Goal: Transaction & Acquisition: Book appointment/travel/reservation

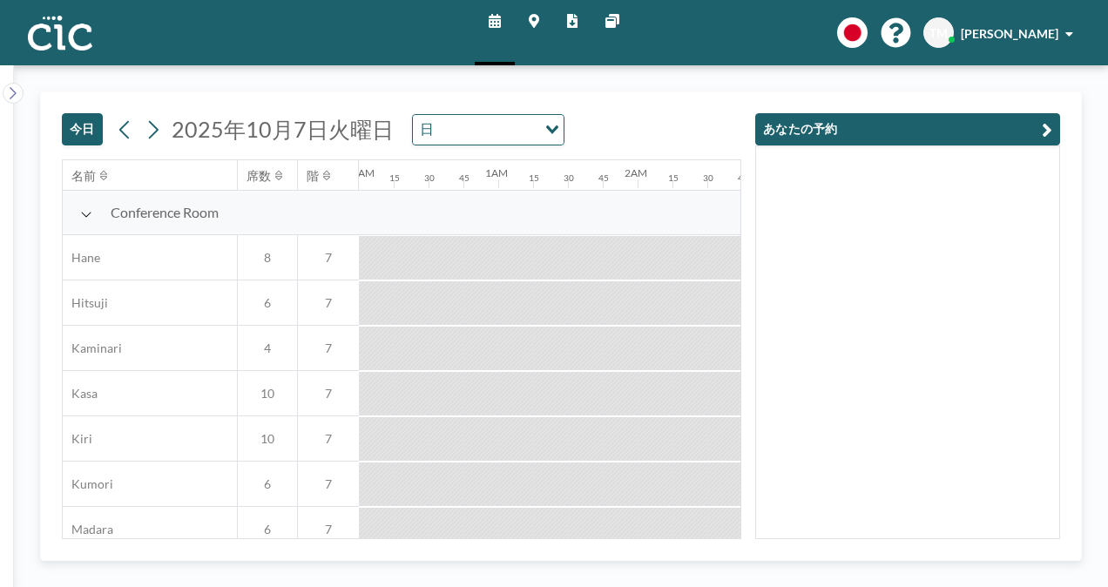
click at [82, 124] on button "今日" at bounding box center [82, 129] width 41 height 32
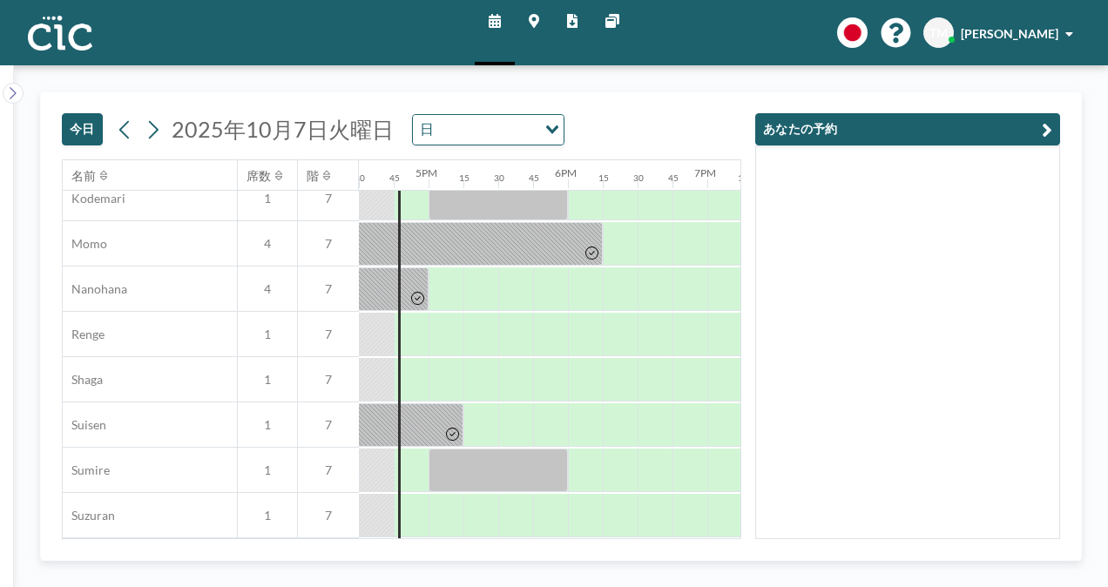
scroll to position [829, 2300]
click at [149, 127] on icon at bounding box center [153, 130] width 17 height 26
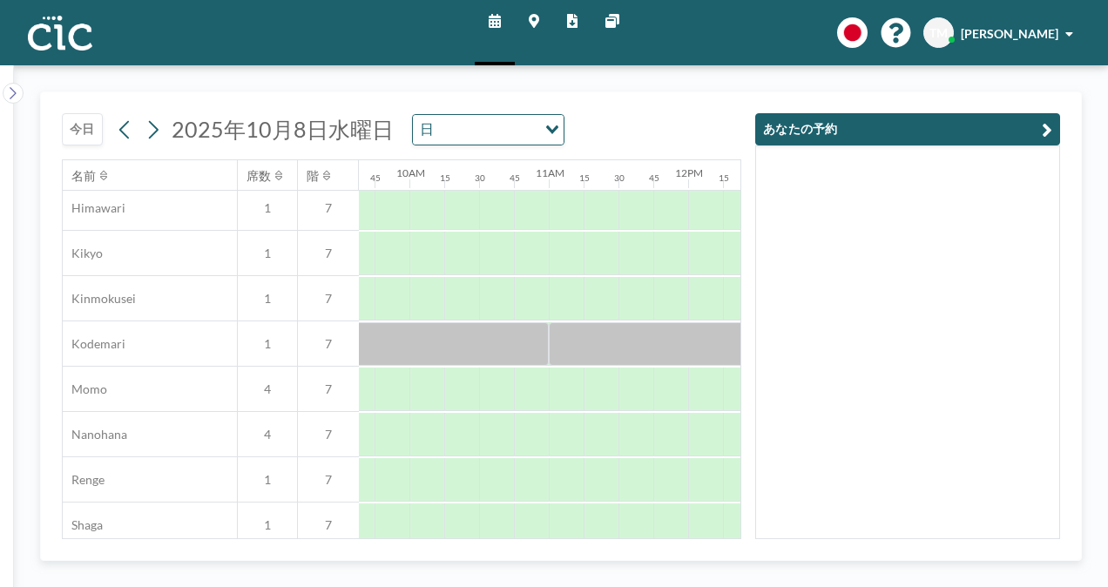
scroll to position [683, 1345]
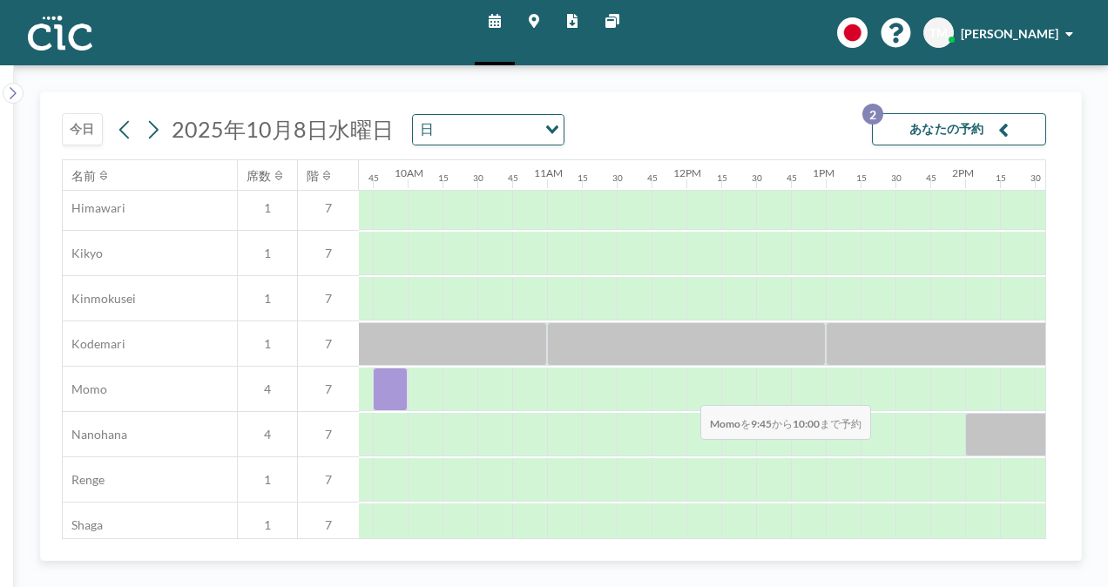
click at [382, 392] on div at bounding box center [390, 390] width 35 height 44
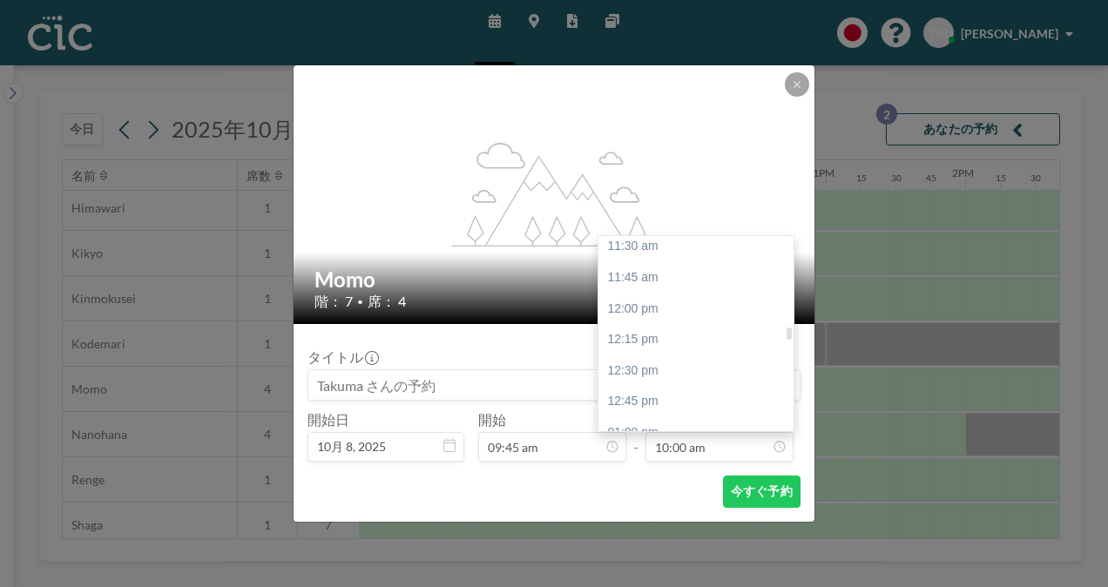
scroll to position [1435, 0]
click at [657, 393] on div "12:45 pm" at bounding box center [700, 397] width 204 height 31
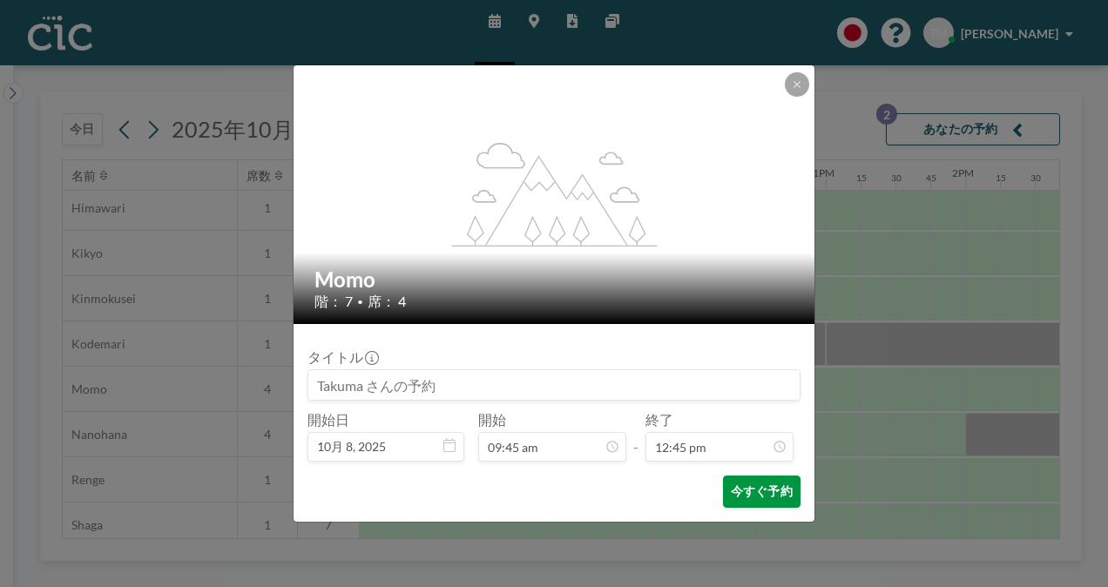
scroll to position [1581, 0]
click at [751, 498] on button "今すぐ予約" at bounding box center [762, 492] width 78 height 32
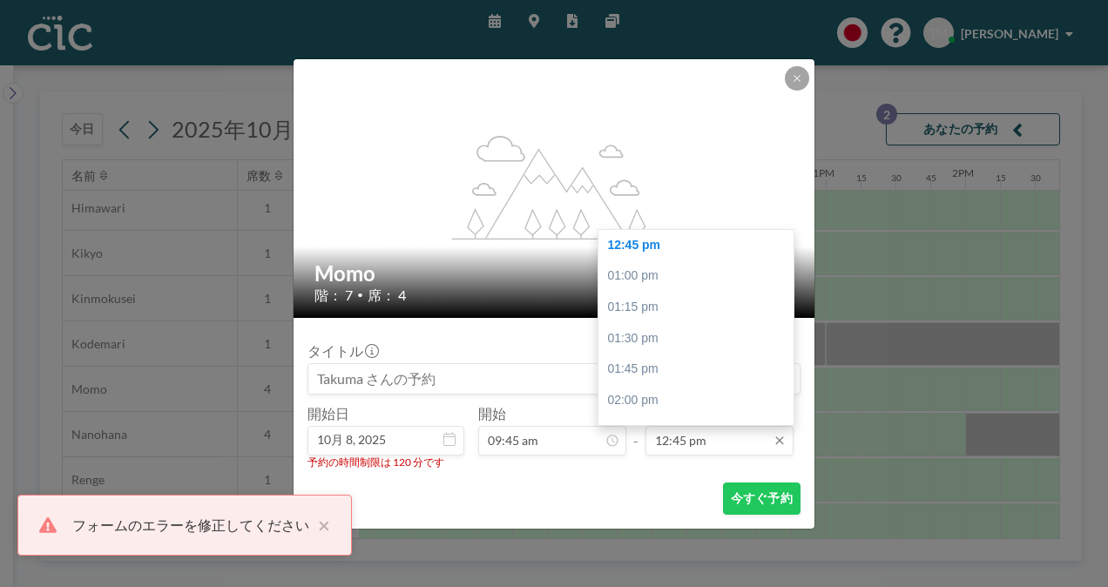
click at [700, 444] on input "12:45 pm" at bounding box center [719, 441] width 148 height 30
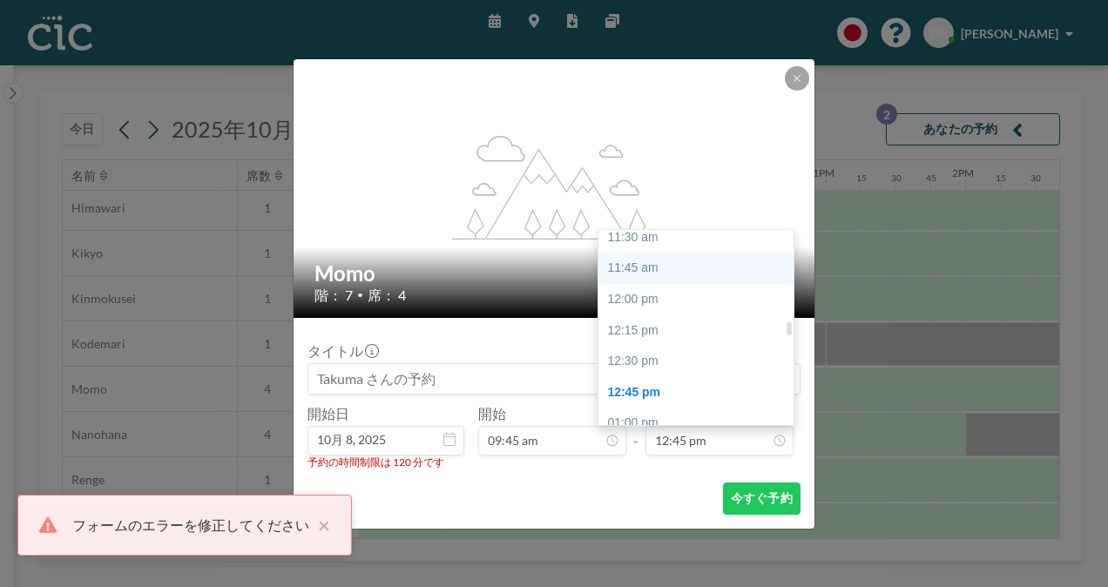
click at [645, 274] on div "11:45 am" at bounding box center [700, 268] width 204 height 31
type input "11:45 am"
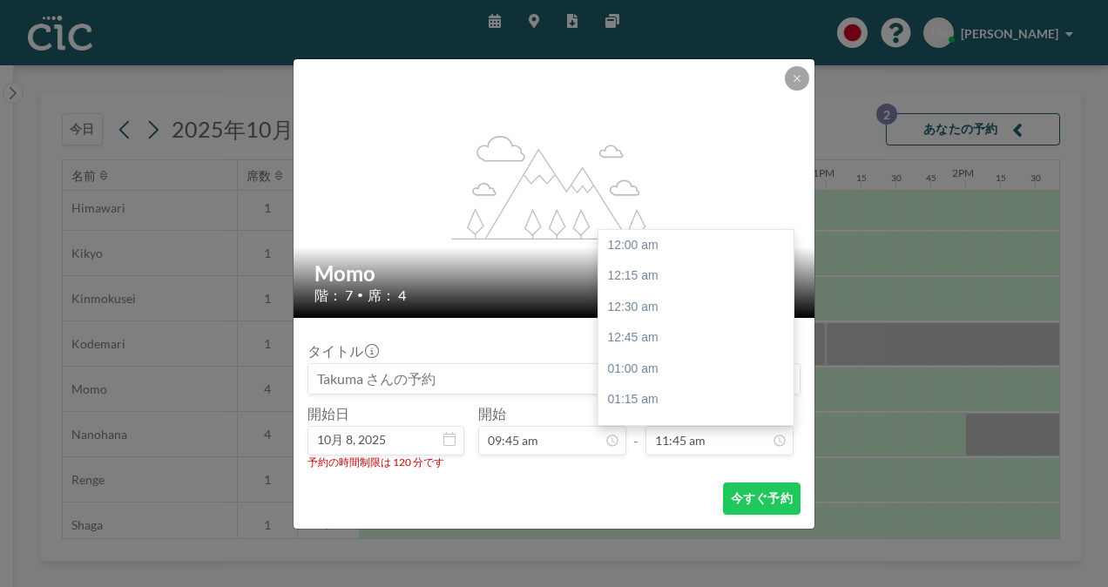
scroll to position [1457, 0]
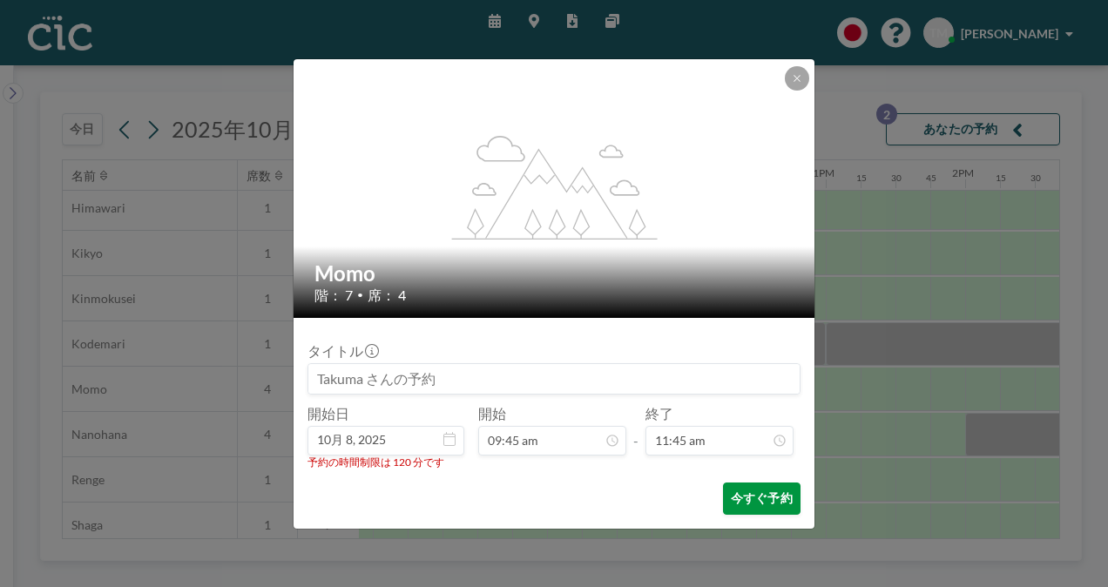
click at [741, 495] on button "今すぐ予約" at bounding box center [762, 499] width 78 height 32
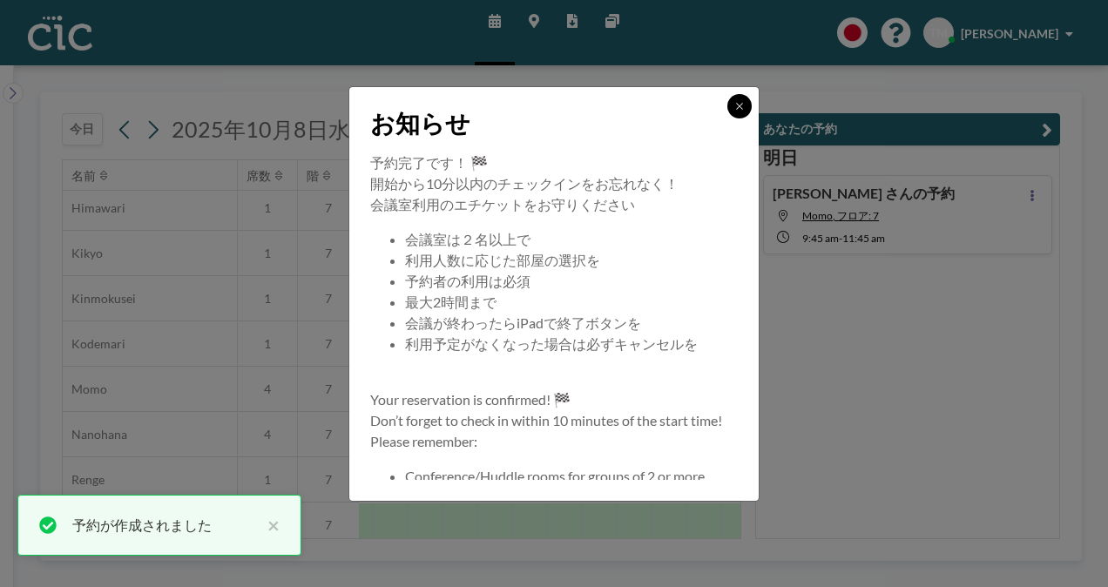
click at [744, 106] on icon at bounding box center [739, 106] width 10 height 10
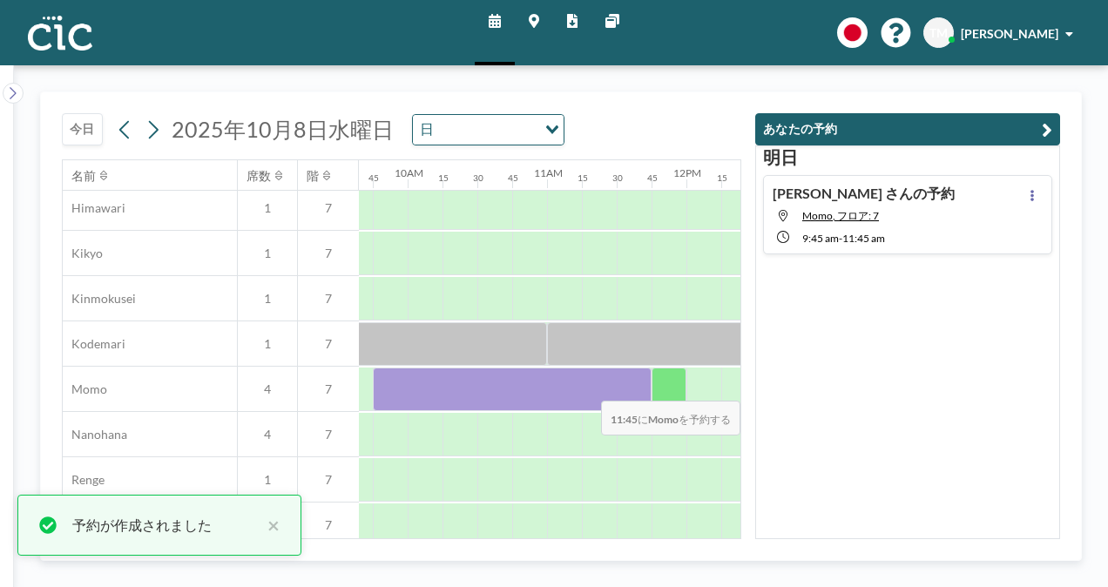
click at [661, 387] on div at bounding box center [669, 390] width 35 height 44
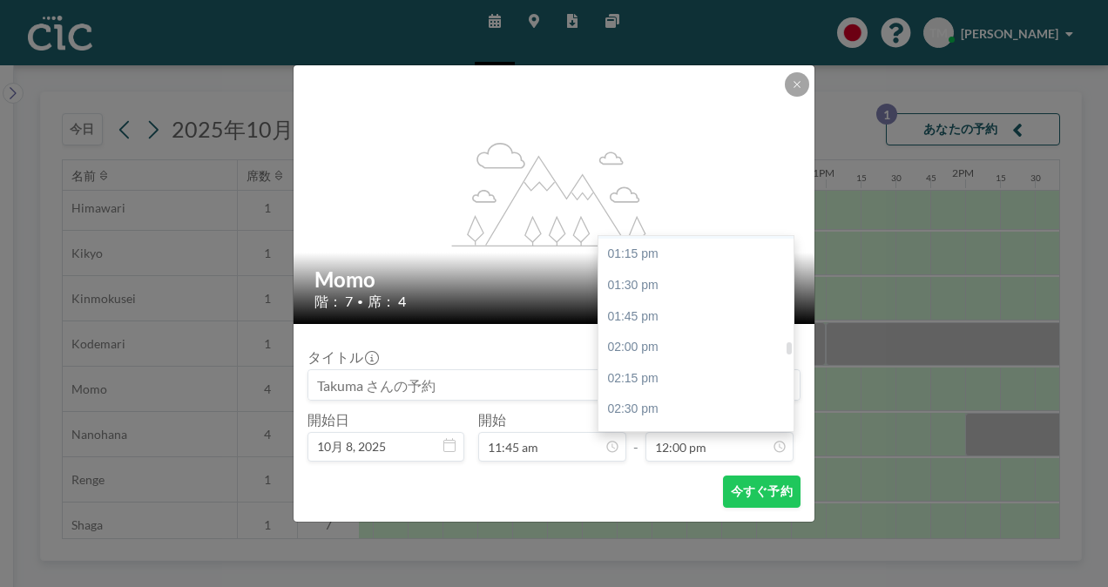
scroll to position [1638, 0]
click at [660, 322] on div "01:45 pm" at bounding box center [700, 318] width 204 height 31
type input "01:45 pm"
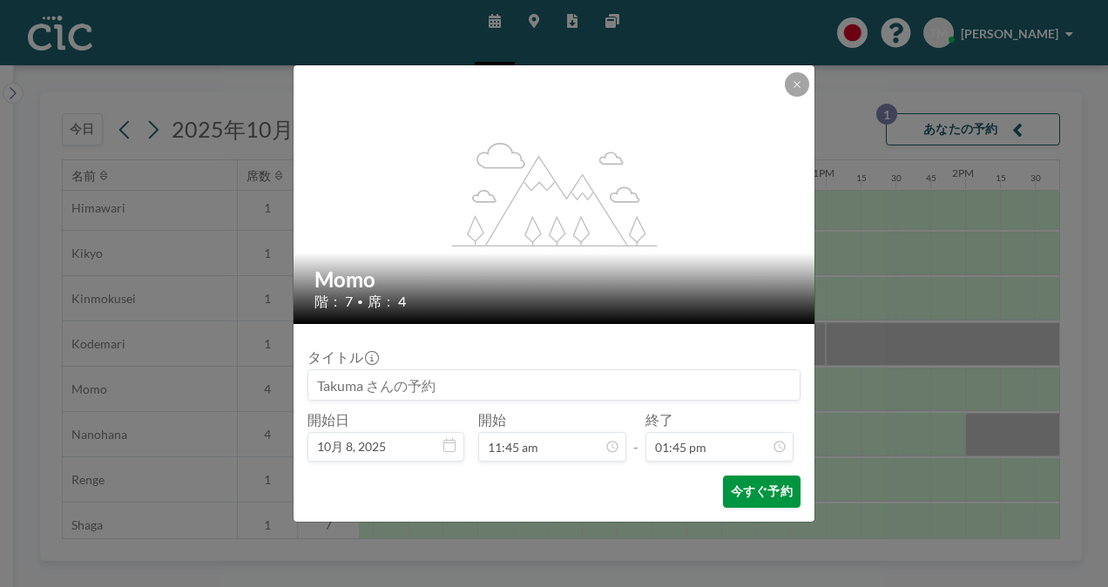
click at [741, 491] on button "今すぐ予約" at bounding box center [762, 492] width 78 height 32
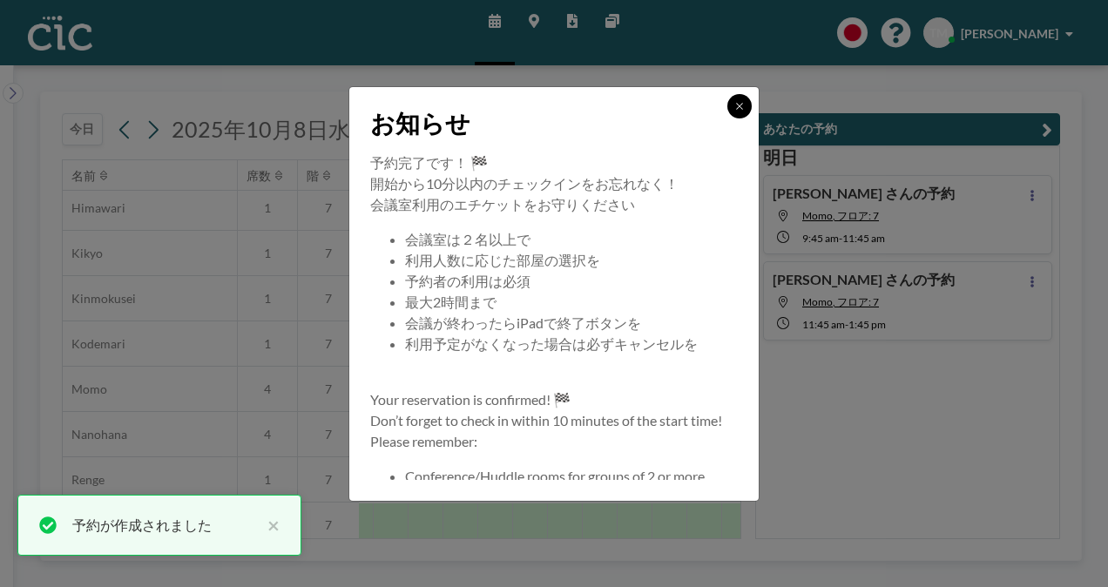
click at [739, 108] on icon at bounding box center [739, 106] width 10 height 10
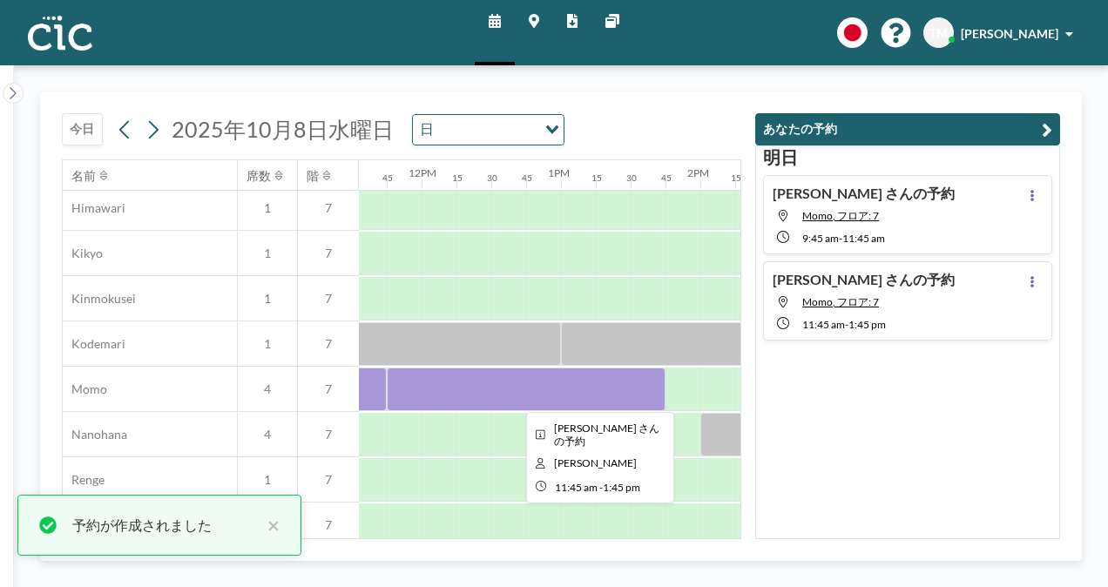
scroll to position [683, 1624]
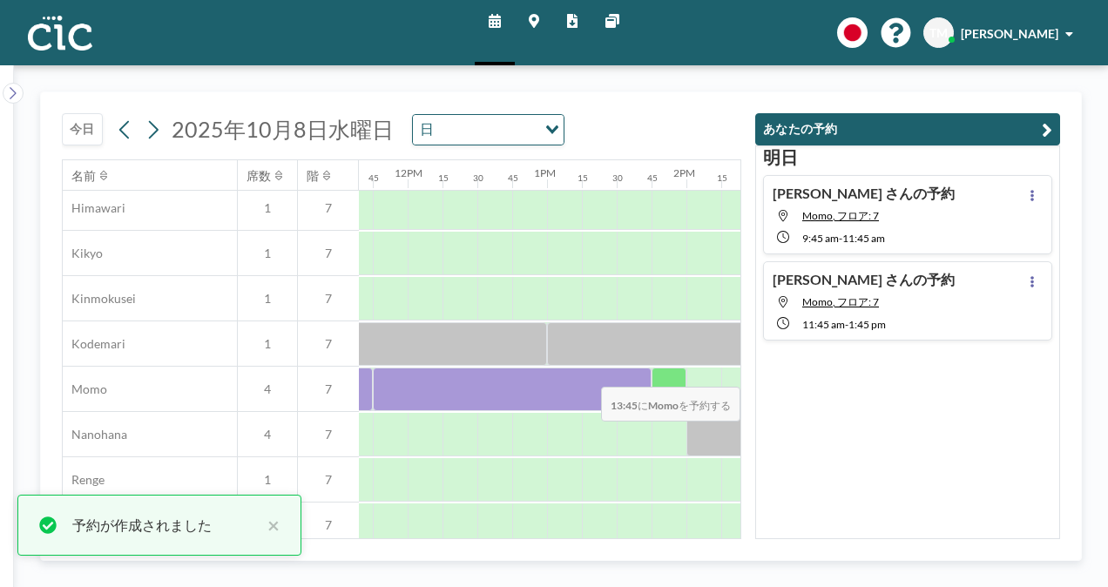
click at [657, 373] on div at bounding box center [669, 390] width 35 height 44
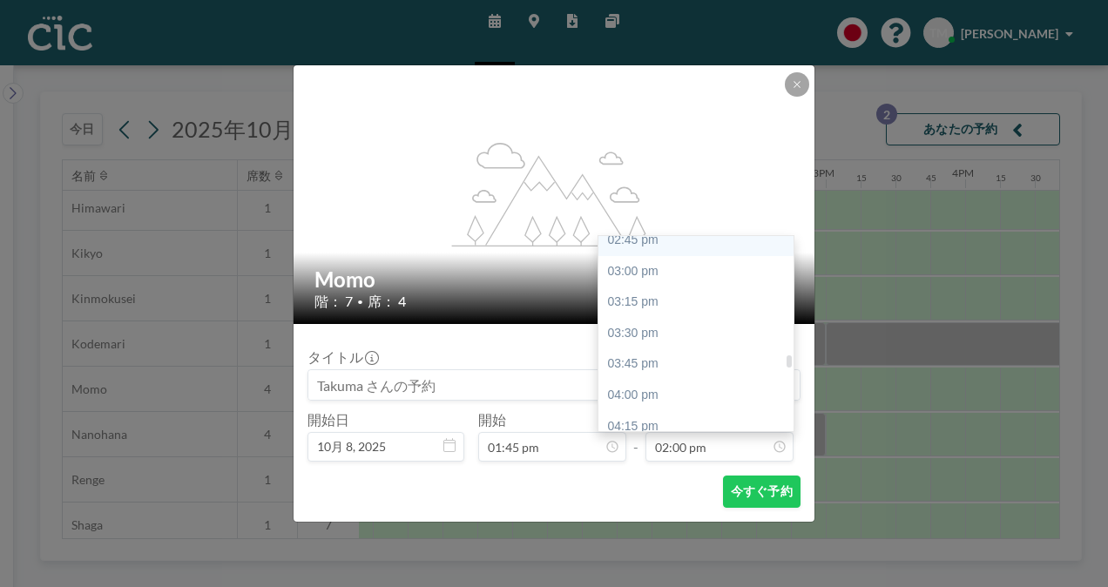
scroll to position [1841, 0]
click at [627, 358] on div "03:45 pm" at bounding box center [700, 363] width 204 height 31
type input "03:45 pm"
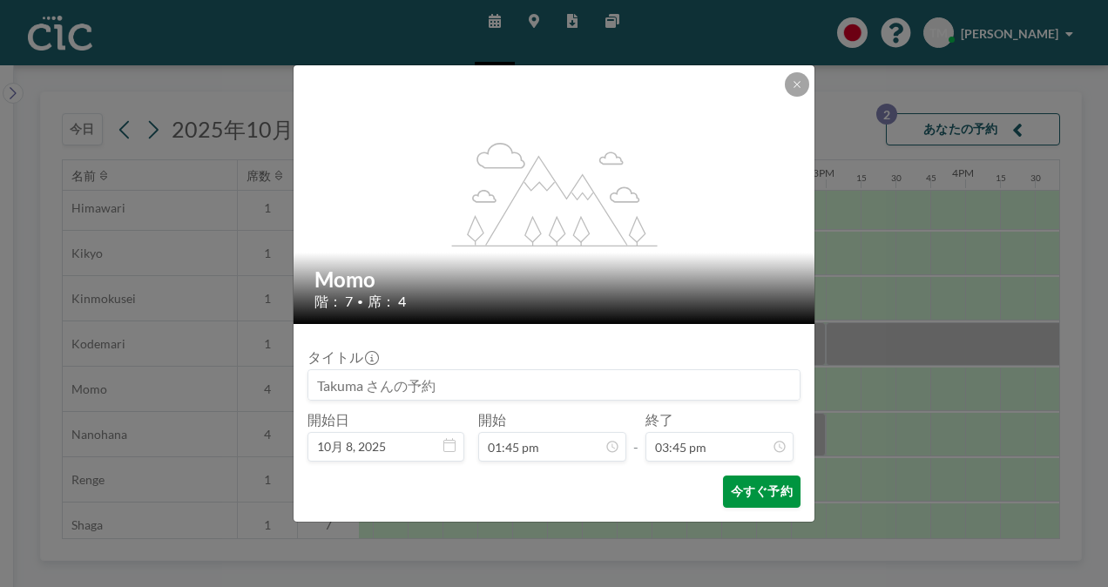
scroll to position [1953, 0]
click at [729, 490] on button "今すぐ予約" at bounding box center [762, 492] width 78 height 32
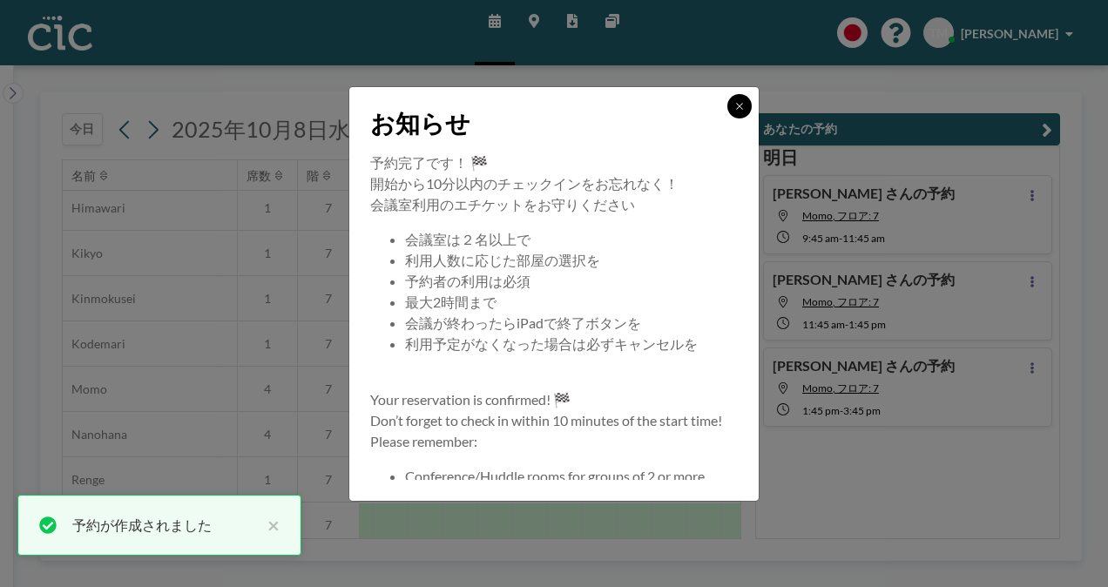
click at [741, 98] on button at bounding box center [739, 106] width 24 height 24
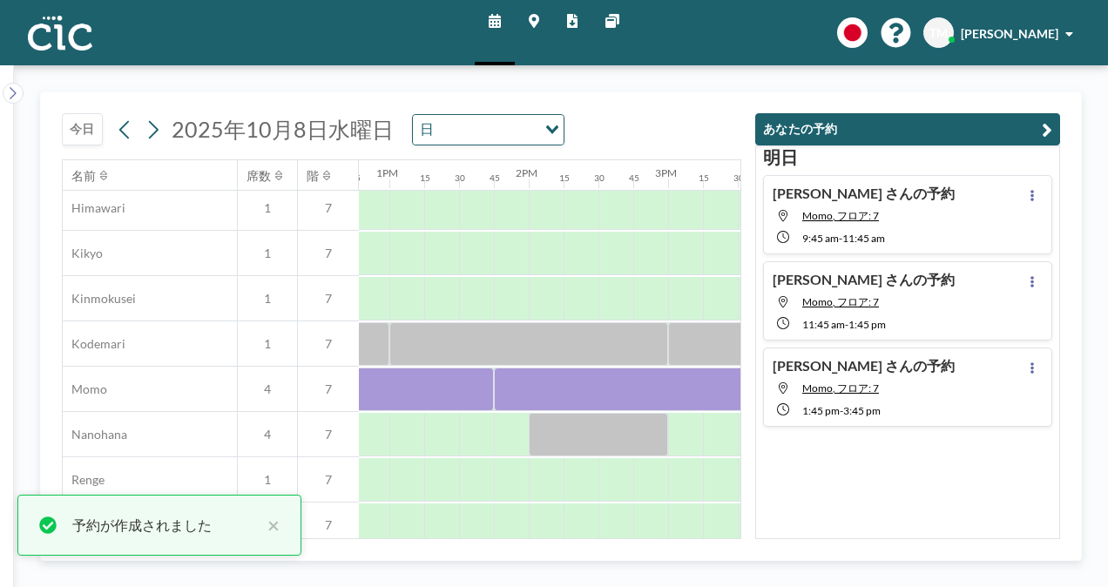
scroll to position [683, 1785]
